Goal: Transaction & Acquisition: Purchase product/service

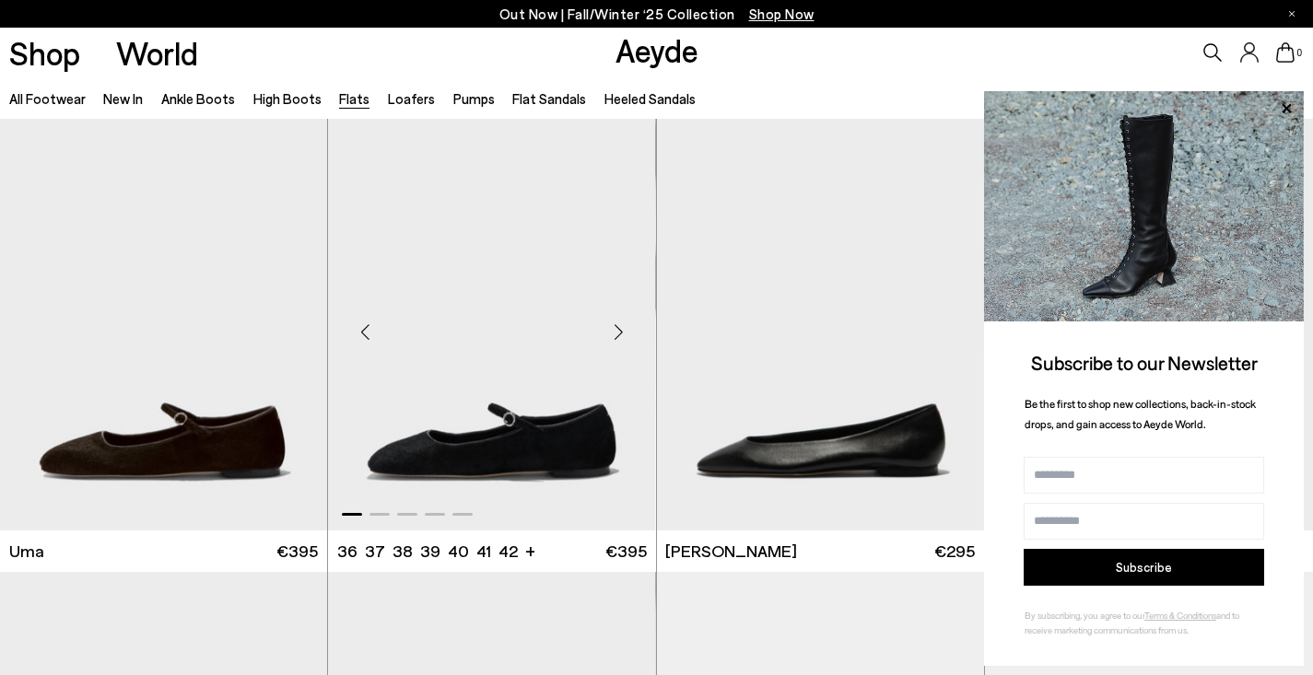
click at [527, 441] on img "1 / 5" at bounding box center [491, 325] width 327 height 412
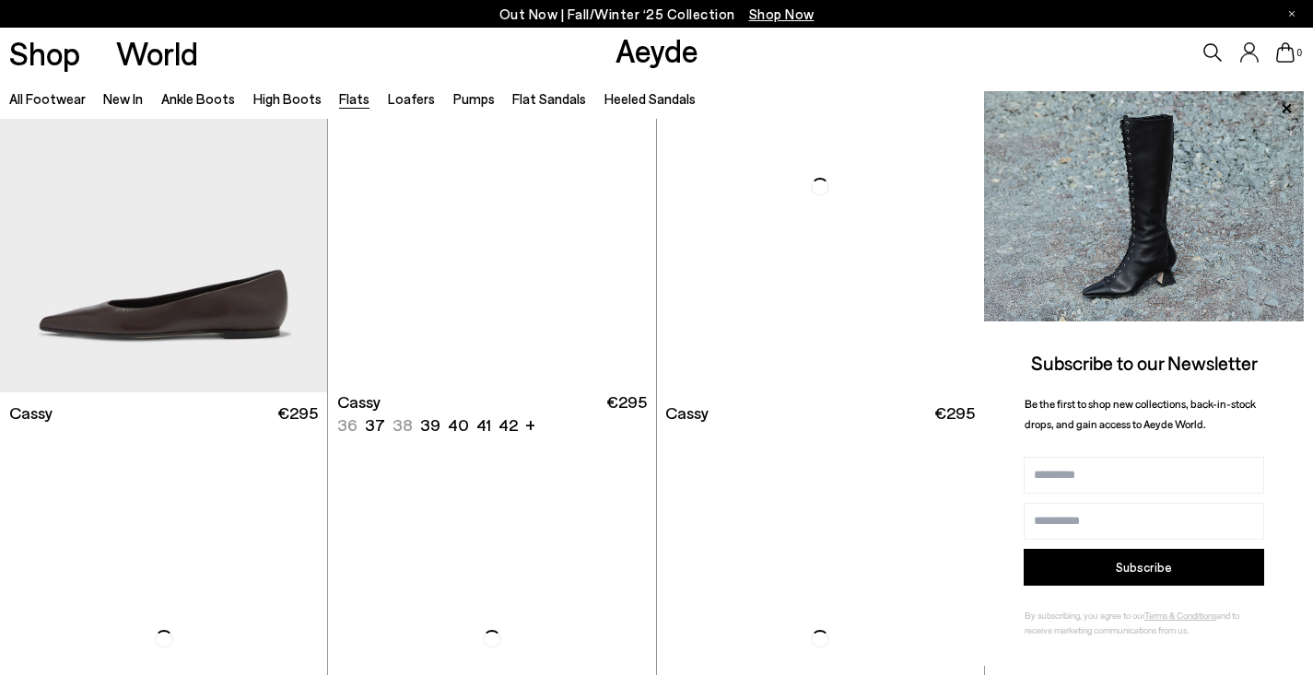
scroll to position [3165, 0]
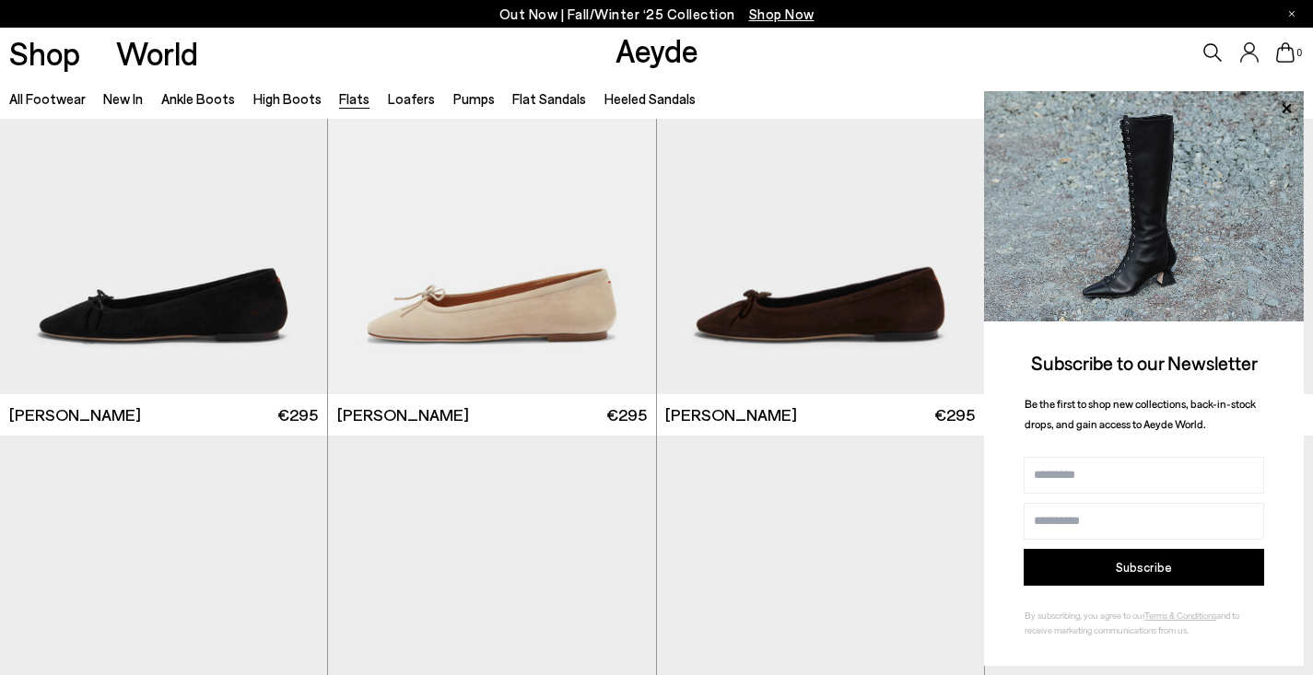
scroll to position [4797, 0]
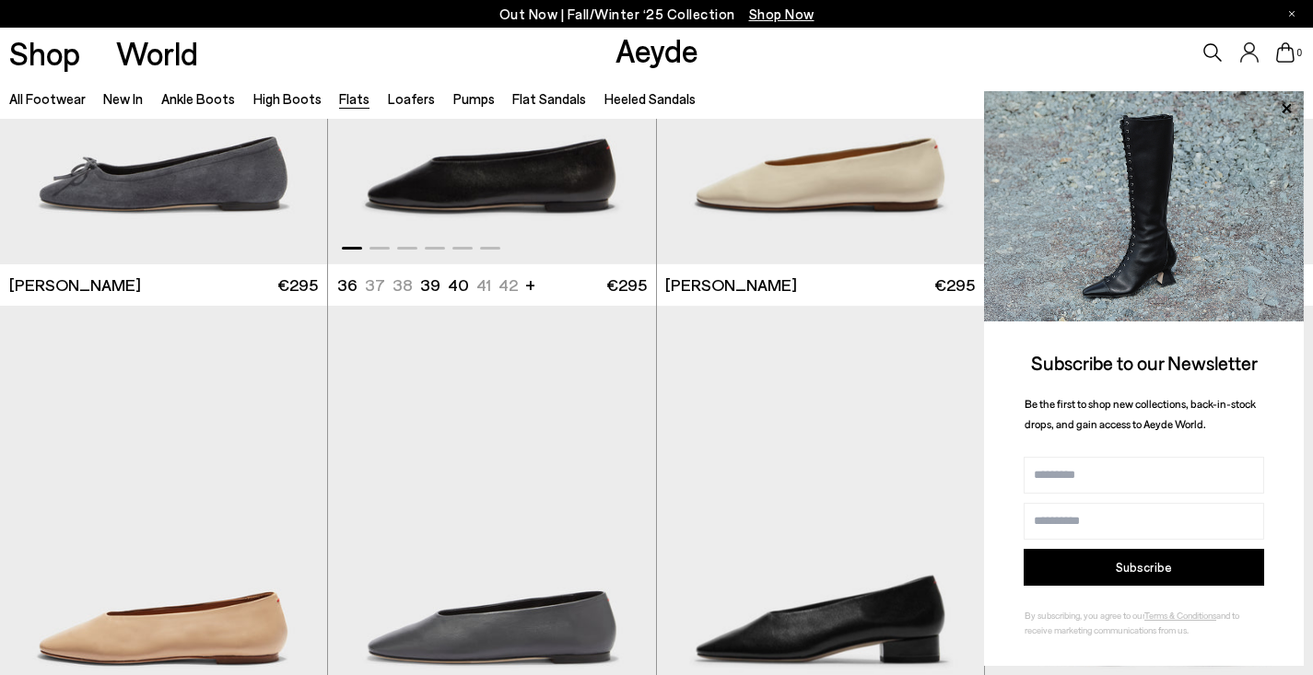
click at [579, 209] on img "1 / 6" at bounding box center [491, 59] width 327 height 412
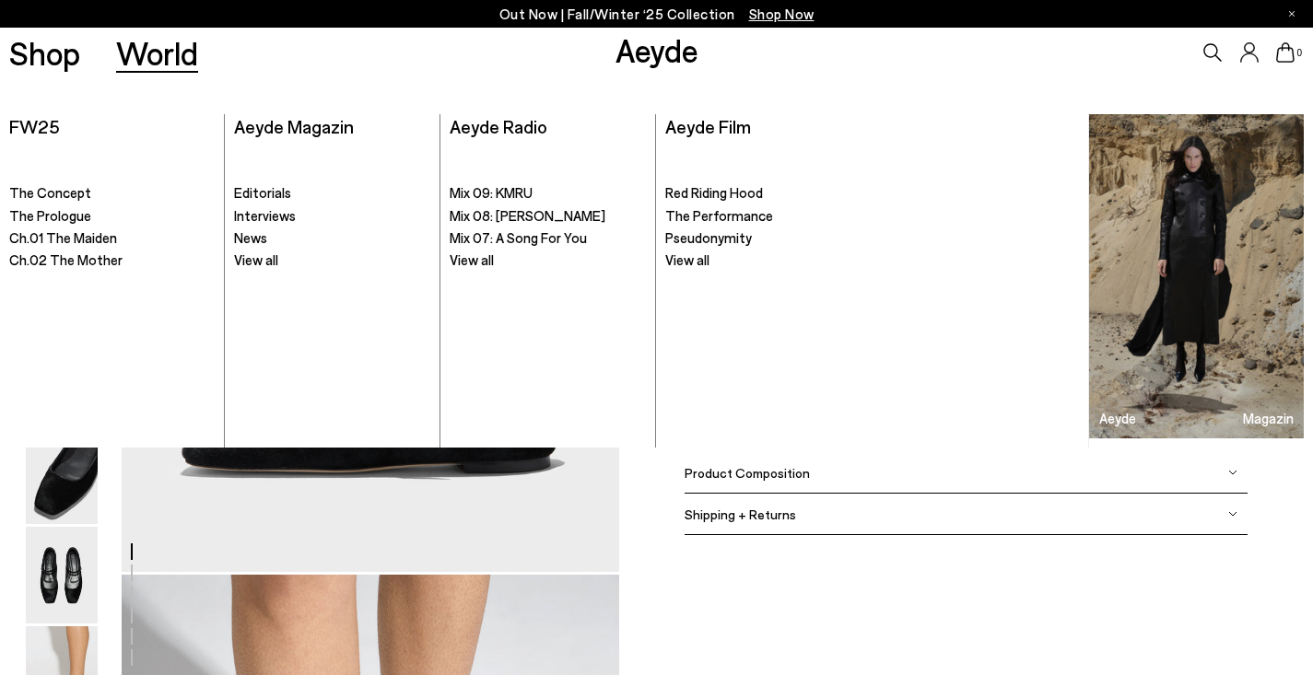
scroll to position [362, 0]
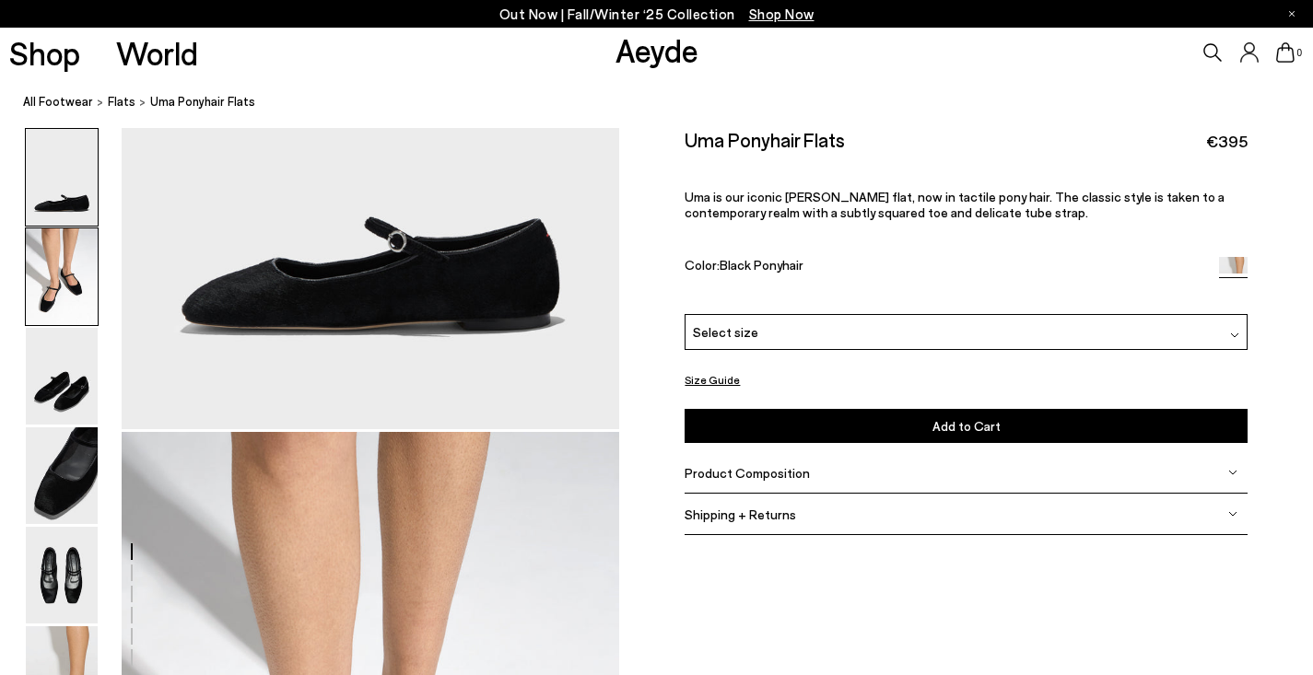
click at [54, 298] on img at bounding box center [62, 277] width 72 height 97
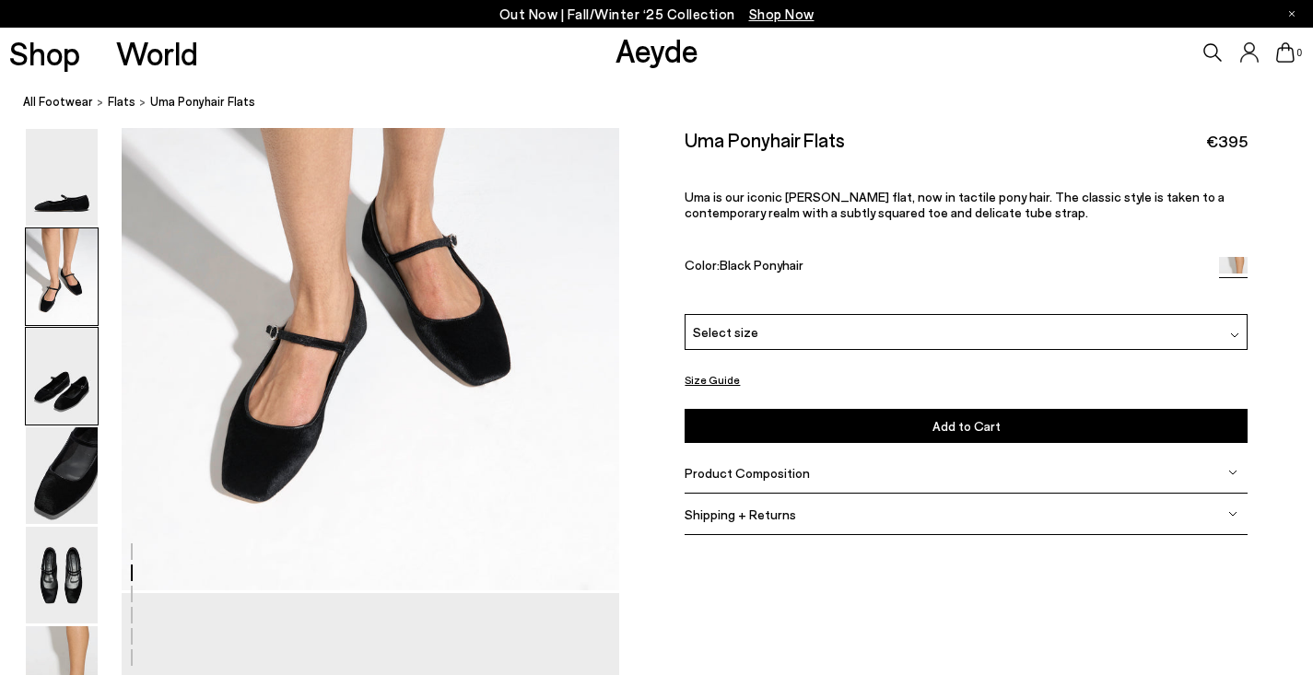
scroll to position [902, 0]
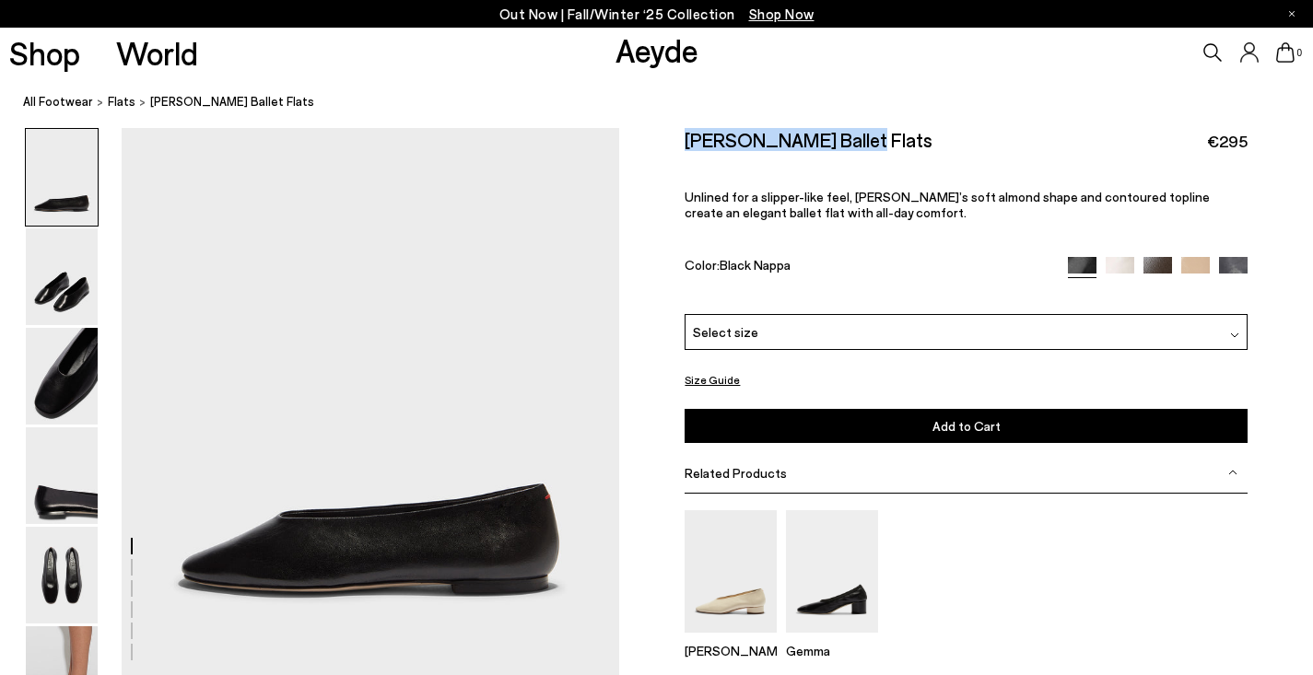
drag, startPoint x: 852, startPoint y: 147, endPoint x: 678, endPoint y: 142, distance: 174.2
click at [678, 142] on div "Size Guide Shoes Belt Our shoes come in European sizing. The easiest way to mea…" at bounding box center [966, 460] width 694 height 665
copy h2 "Kirsten Ballet Flats"
